Goal: Transaction & Acquisition: Purchase product/service

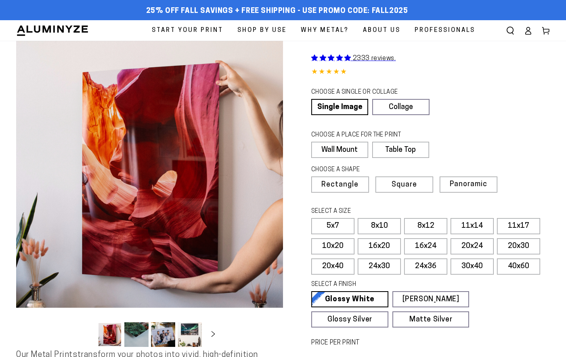
select select "**********"
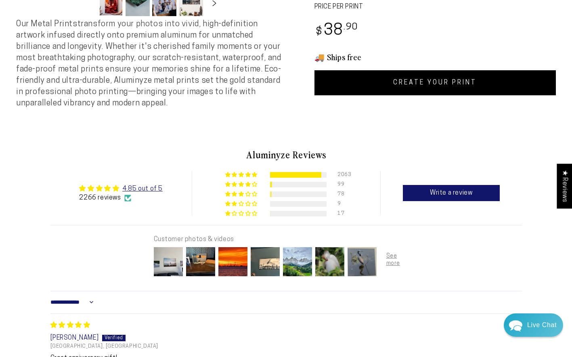
scroll to position [398, 0]
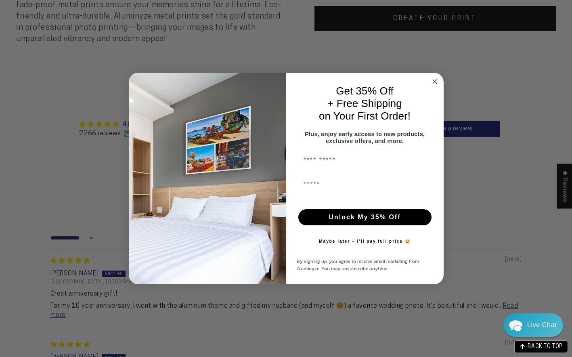
click at [435, 77] on circle "Close dialog" at bounding box center [434, 81] width 9 height 9
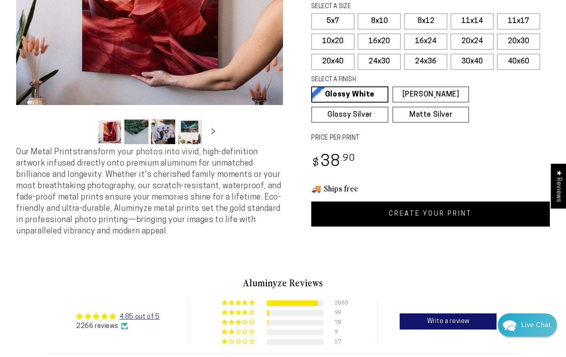
scroll to position [195, 0]
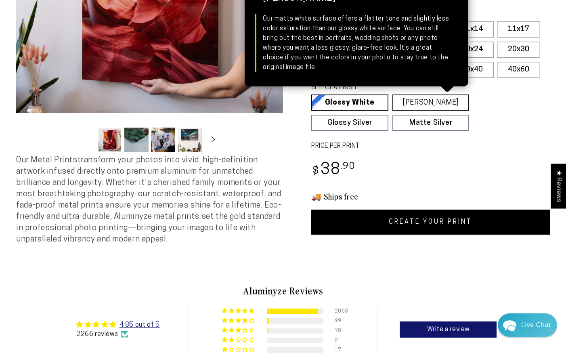
click at [433, 98] on link "Matte White Matte White Our matte white surface offers a flatter tone and sligh…" at bounding box center [431, 103] width 77 height 16
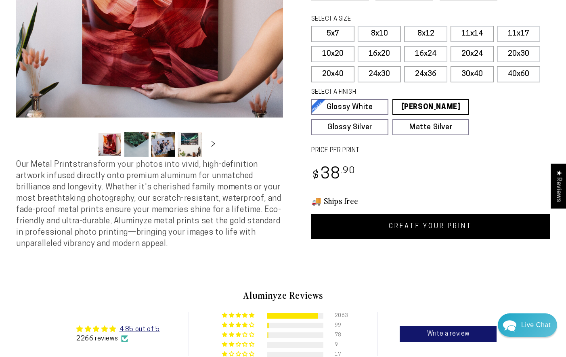
scroll to position [190, 0]
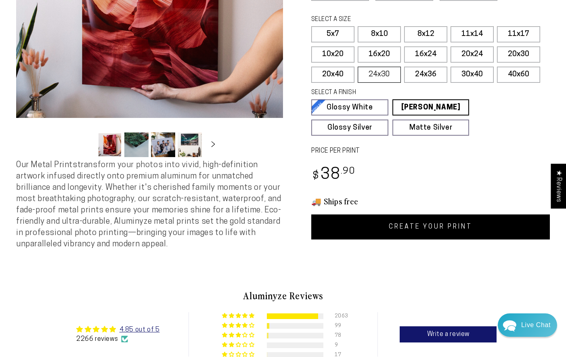
click at [388, 74] on label "24x30" at bounding box center [379, 75] width 43 height 16
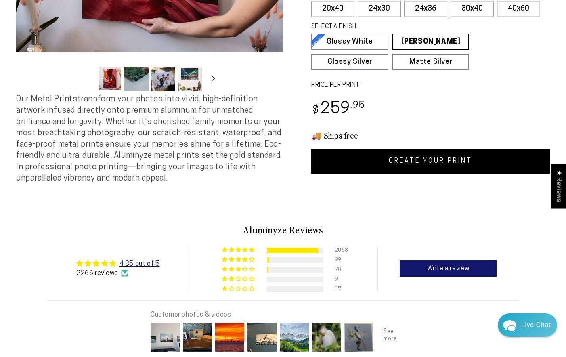
scroll to position [281, 0]
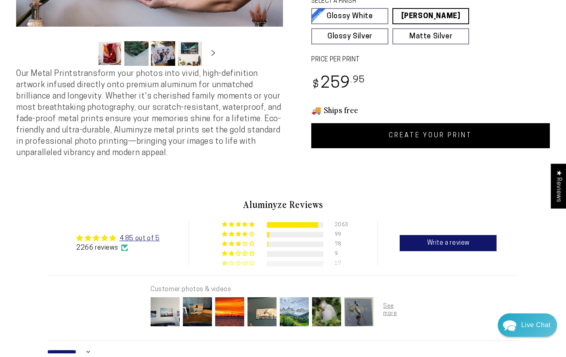
click at [243, 265] on span "1% (17) reviews with 1 star rating" at bounding box center [245, 263] width 7 height 5
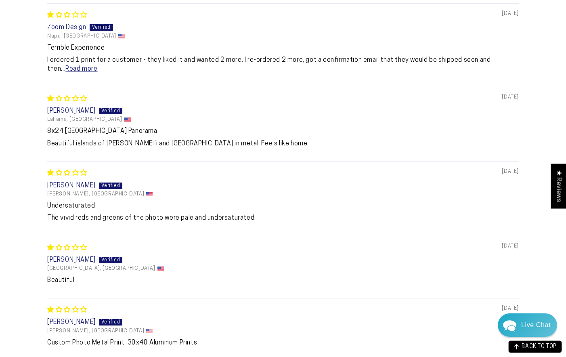
scroll to position [656, 0]
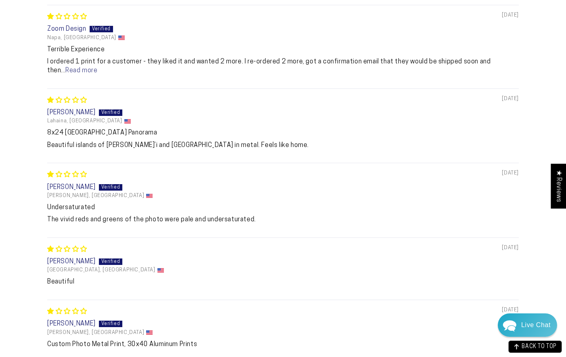
click at [65, 73] on link "Read more" at bounding box center [81, 70] width 32 height 6
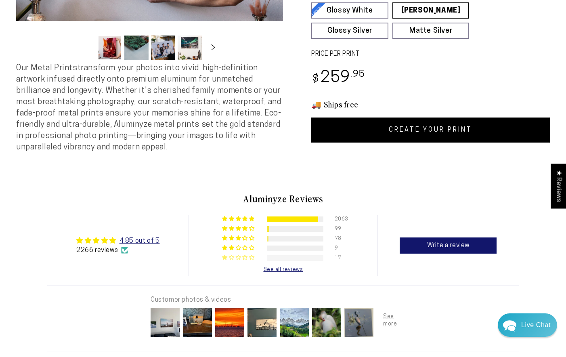
scroll to position [292, 0]
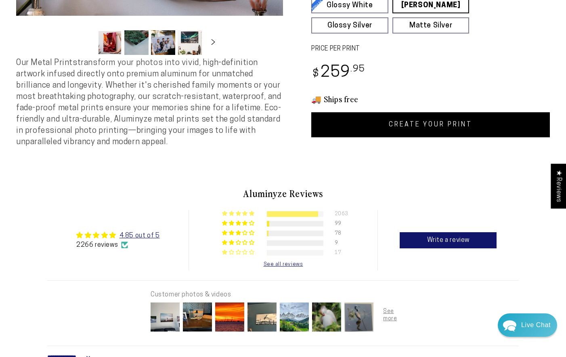
click at [269, 217] on div at bounding box center [292, 214] width 51 height 6
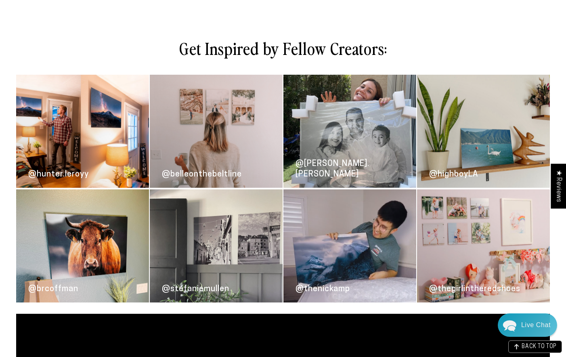
scroll to position [1267, 0]
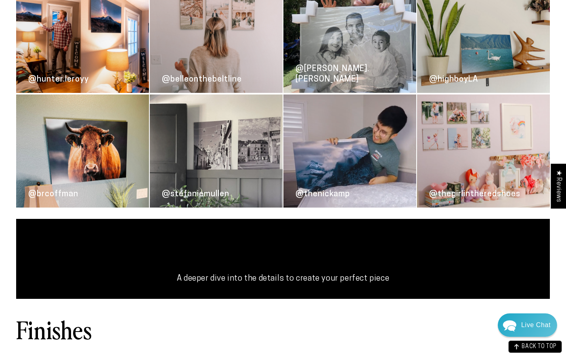
click at [78, 50] on link "@hunter.leroyy" at bounding box center [82, 36] width 133 height 113
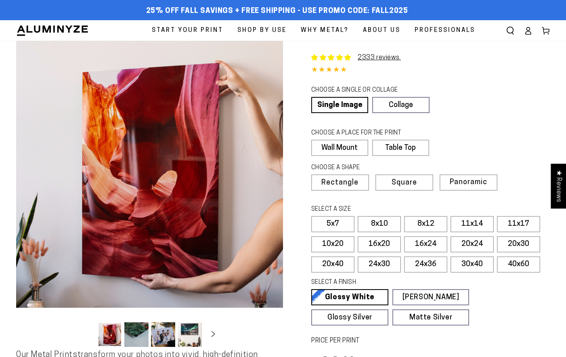
select select "**********"
click at [185, 177] on button "Open media 1 in modal" at bounding box center [149, 174] width 267 height 267
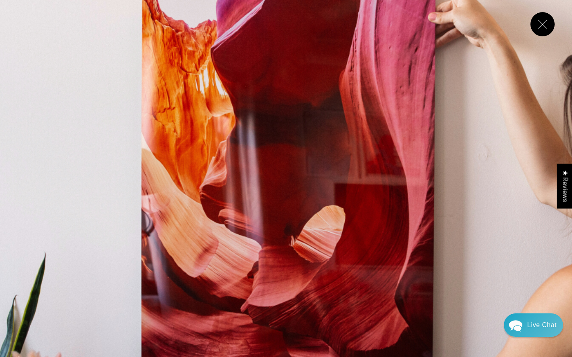
scroll to position [70, 0]
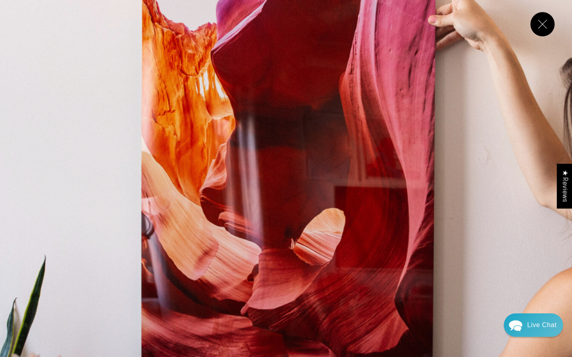
click at [496, 184] on img "Media gallery" at bounding box center [286, 216] width 572 height 572
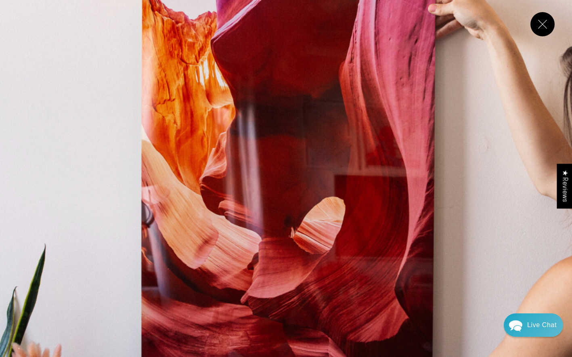
scroll to position [86, 0]
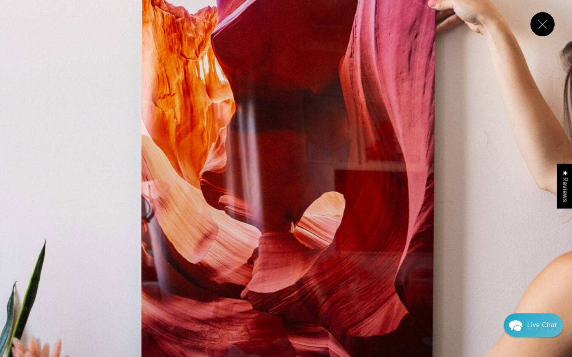
click at [423, 187] on img "Media gallery" at bounding box center [286, 200] width 572 height 572
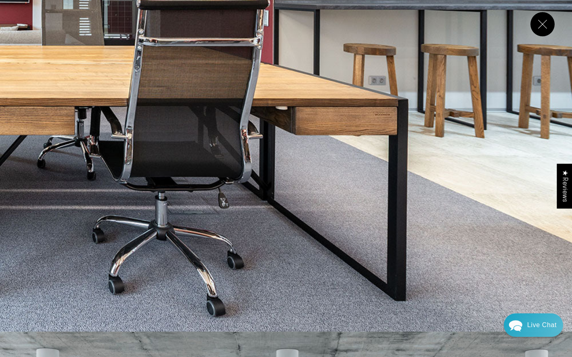
scroll to position [4435, 0]
